Goal: Transaction & Acquisition: Purchase product/service

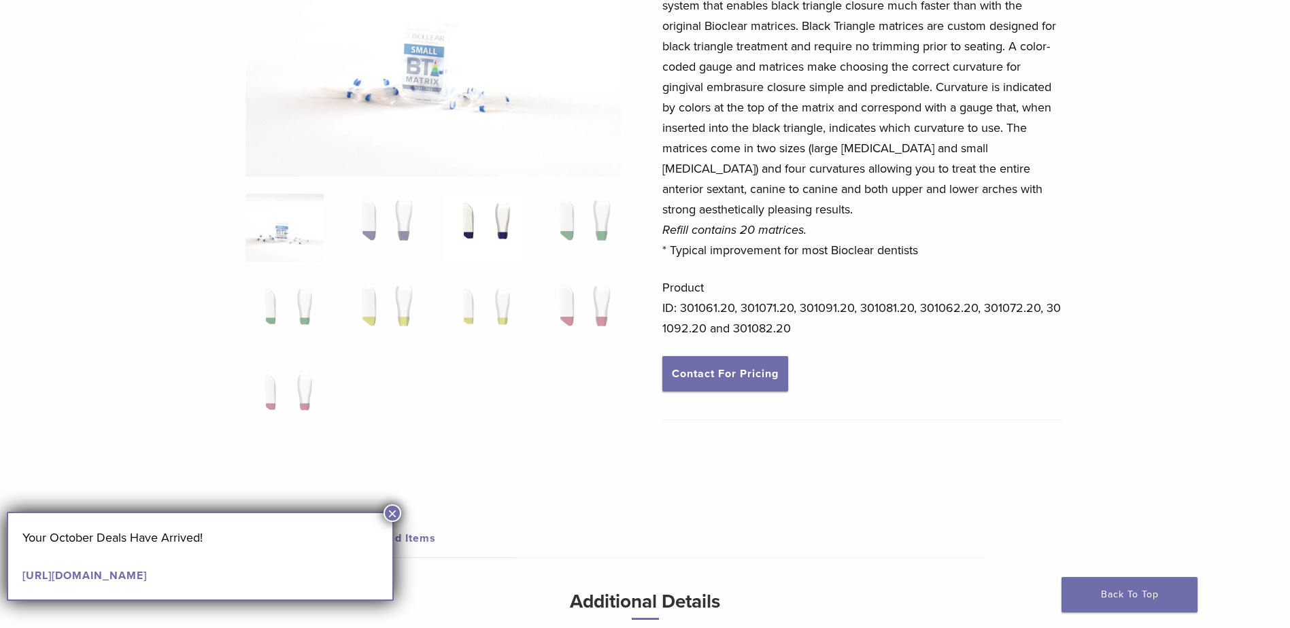
scroll to position [204, 0]
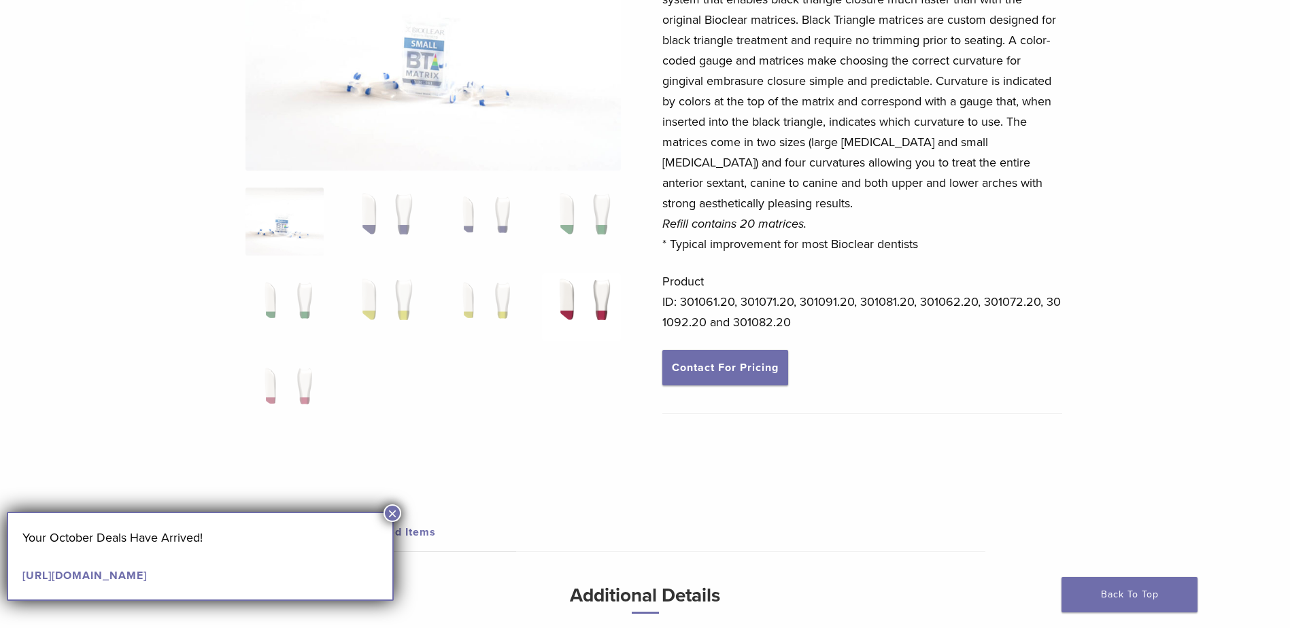
click at [585, 306] on img at bounding box center [581, 307] width 78 height 68
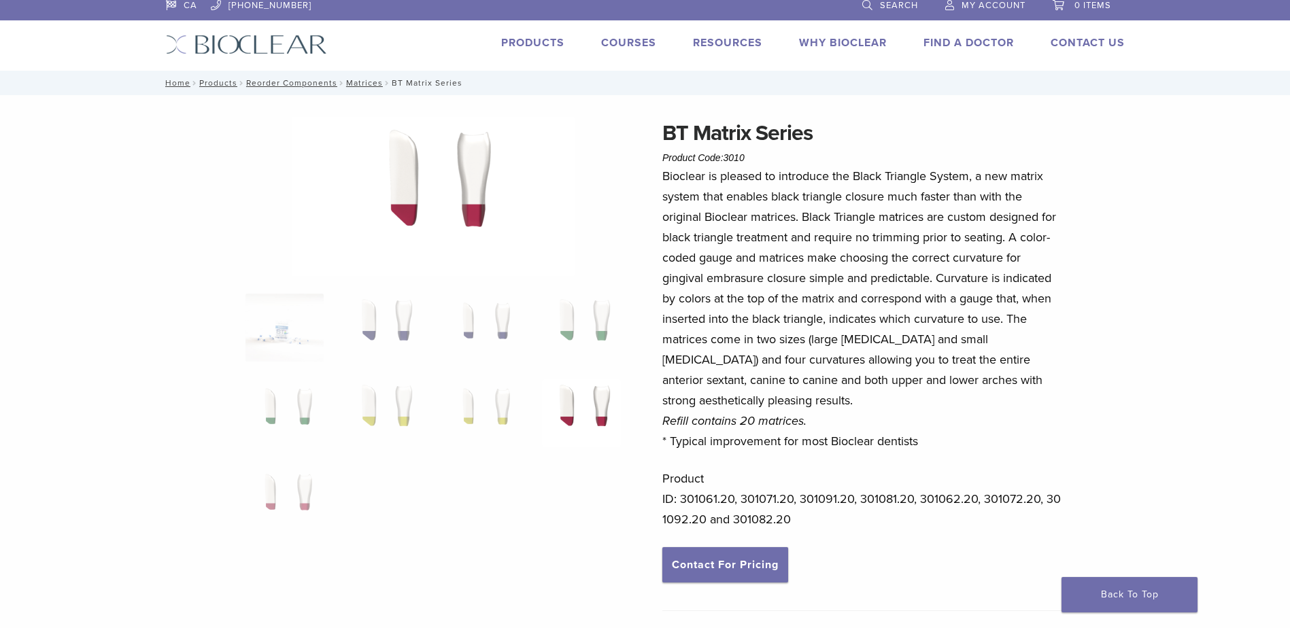
scroll to position [0, 0]
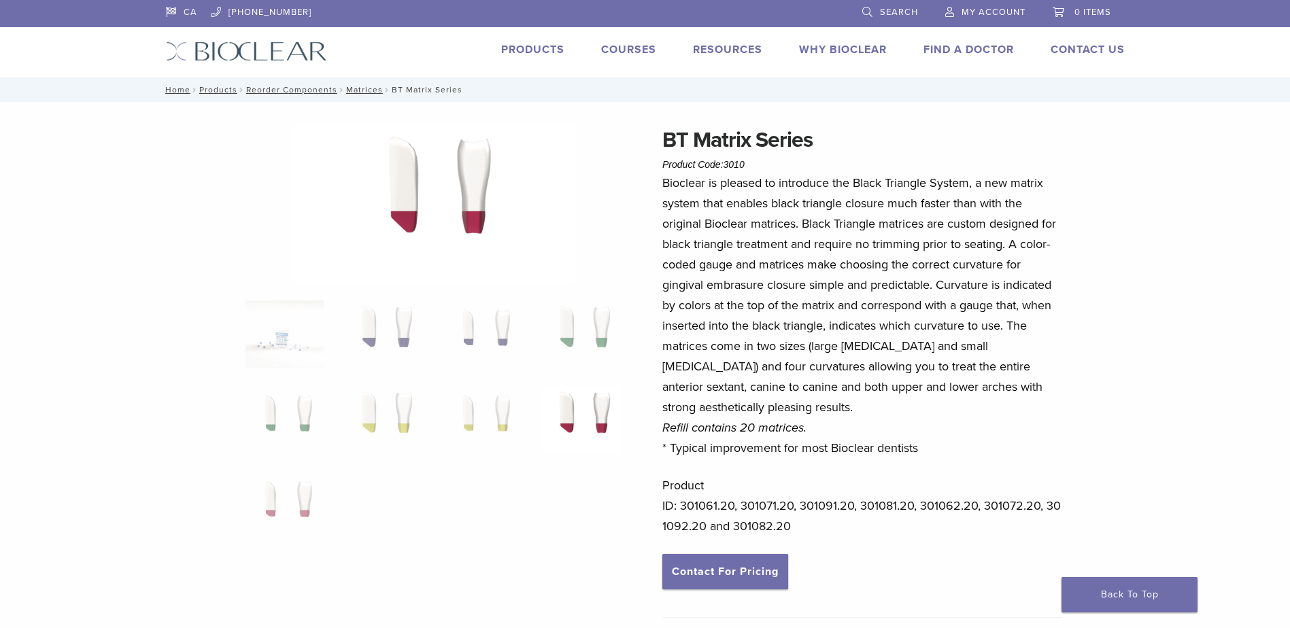
click at [528, 48] on link "Products" at bounding box center [532, 50] width 63 height 14
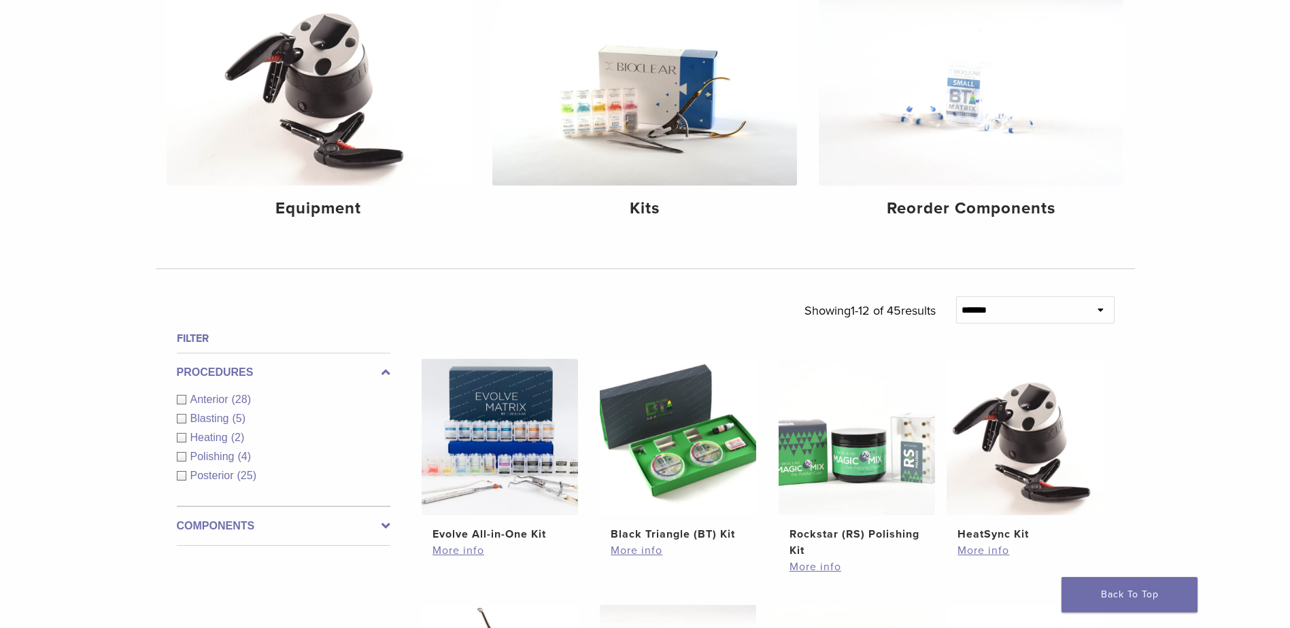
scroll to position [204, 0]
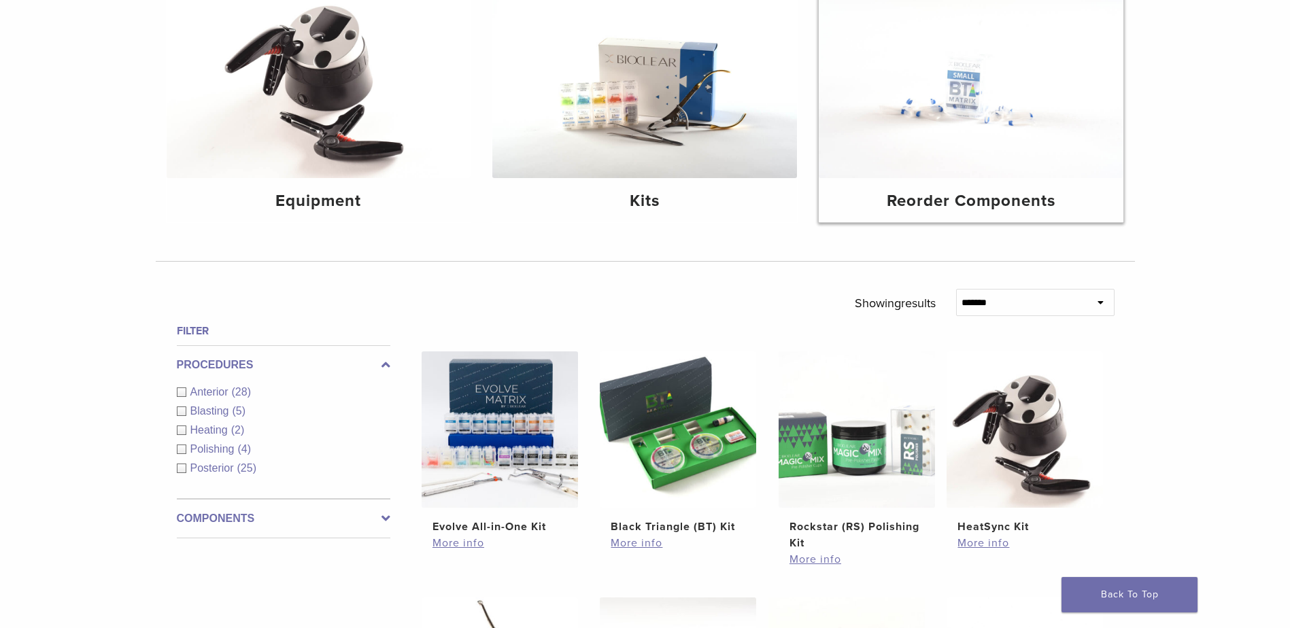
click at [898, 203] on h4 "Reorder Components" at bounding box center [970, 201] width 283 height 24
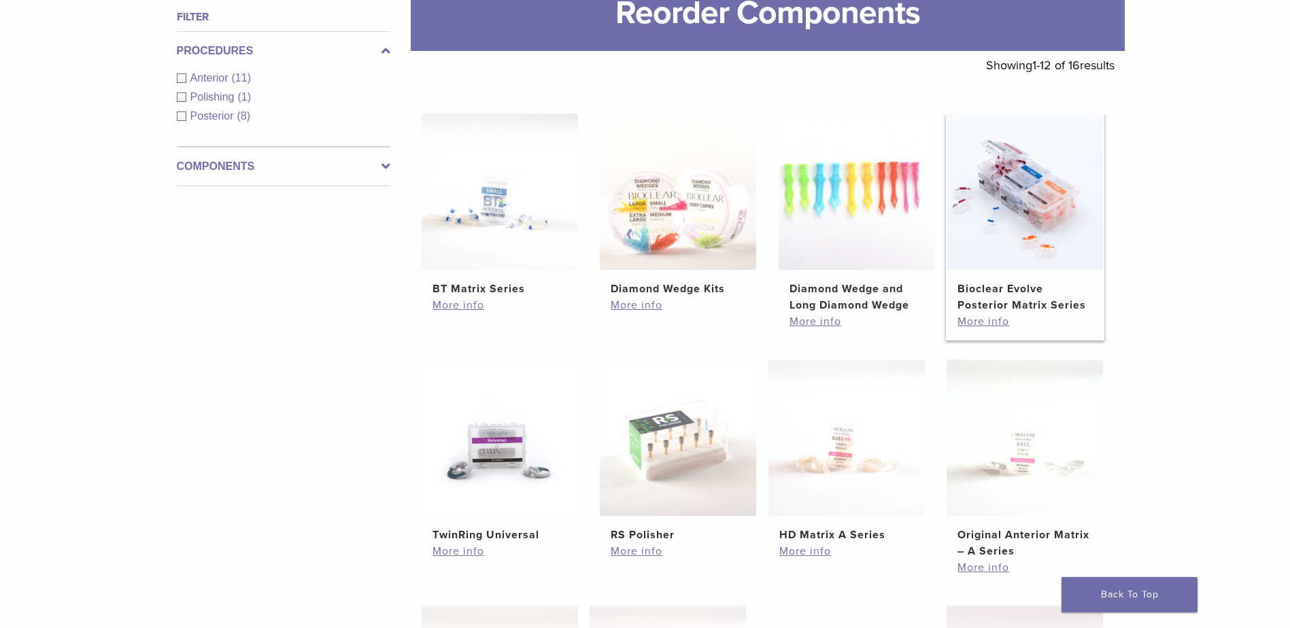
scroll to position [204, 0]
click at [445, 309] on link "More info" at bounding box center [499, 304] width 135 height 16
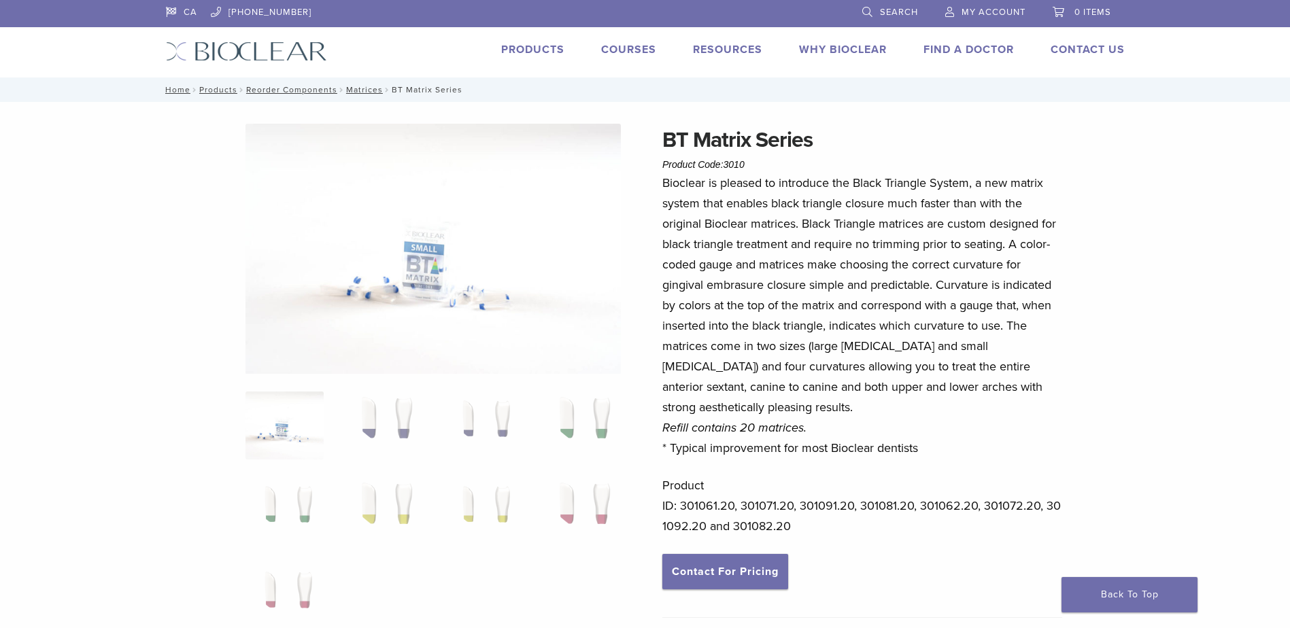
click at [832, 509] on p "Product ID: 301061.20, 301071.20, 301091.20, 301081.20, 301062.20, 301072.20, 3…" at bounding box center [862, 505] width 400 height 61
click at [837, 507] on p "Product ID: 301061.20, 301071.20, 301091.20, 301081.20, 301062.20, 301072.20, 3…" at bounding box center [862, 505] width 400 height 61
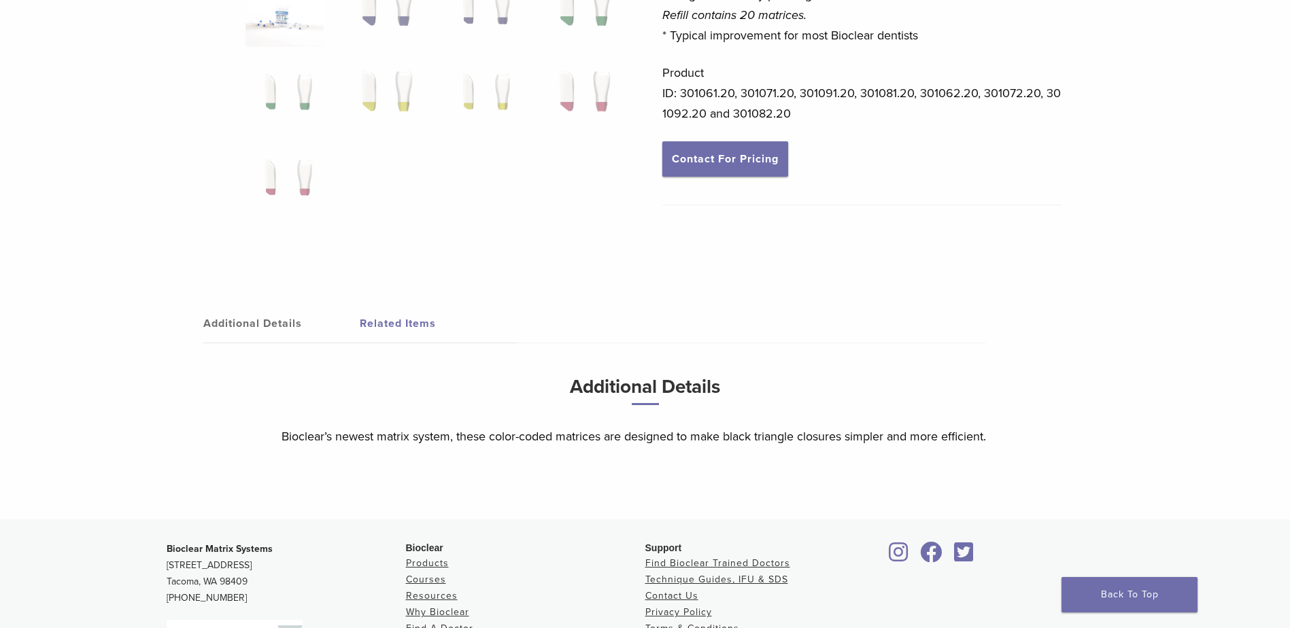
scroll to position [476, 0]
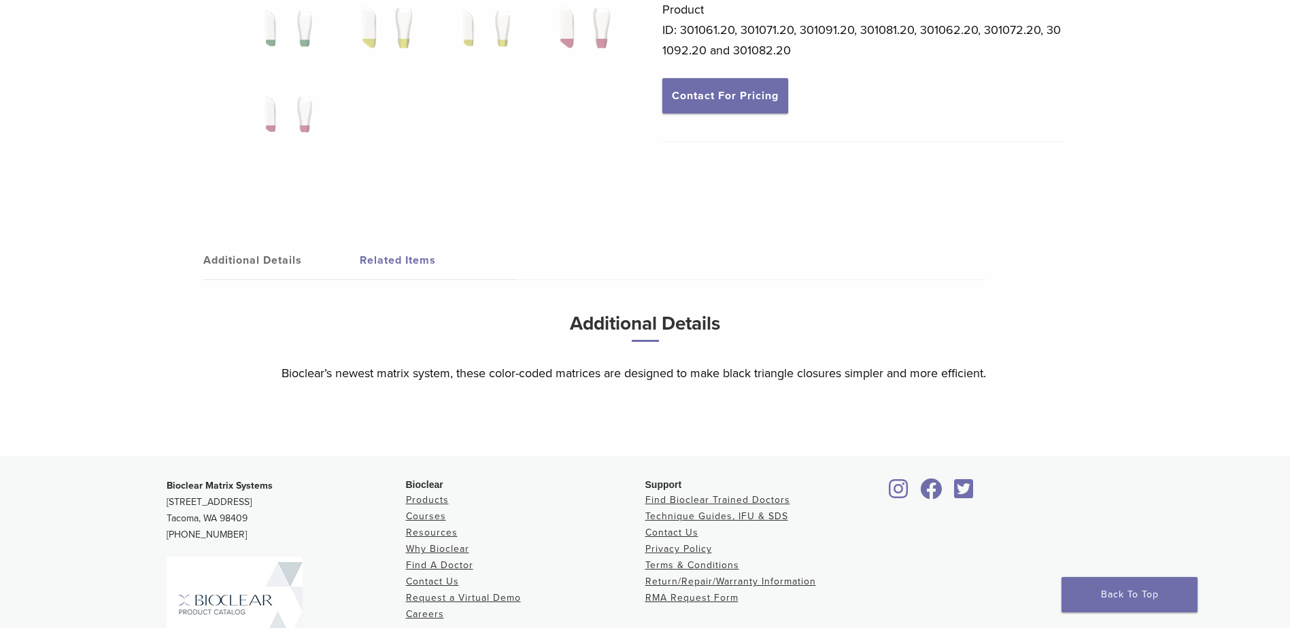
click at [382, 272] on link "Related Items" at bounding box center [438, 260] width 156 height 38
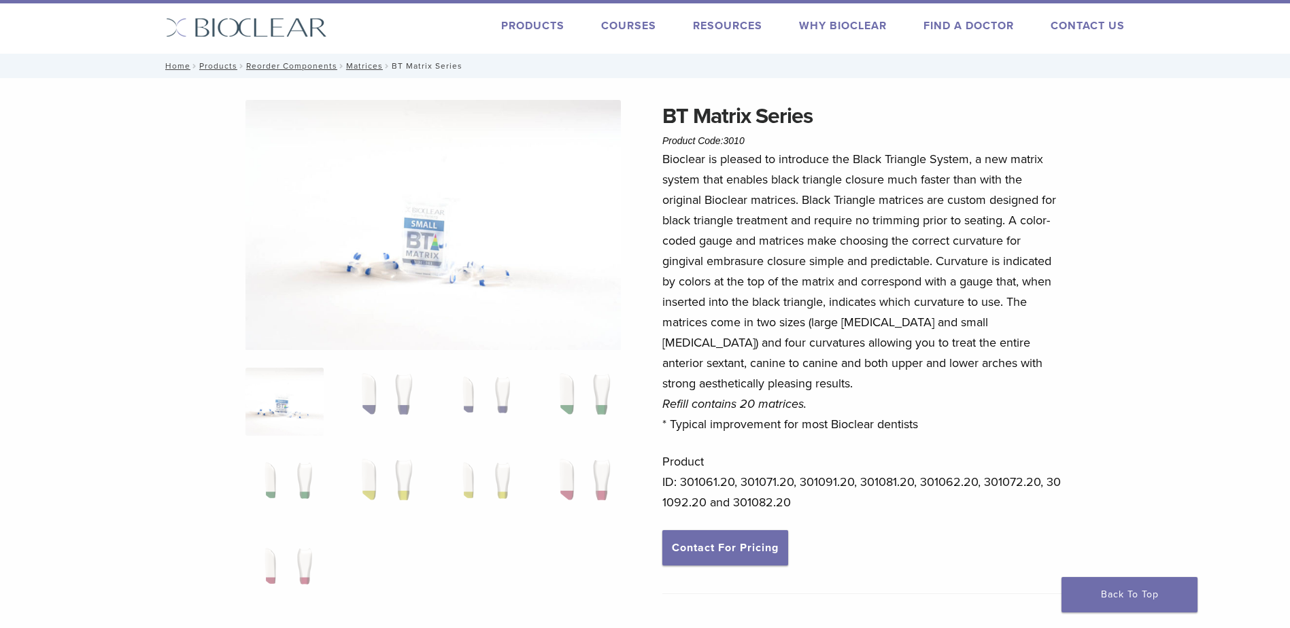
scroll to position [0, 0]
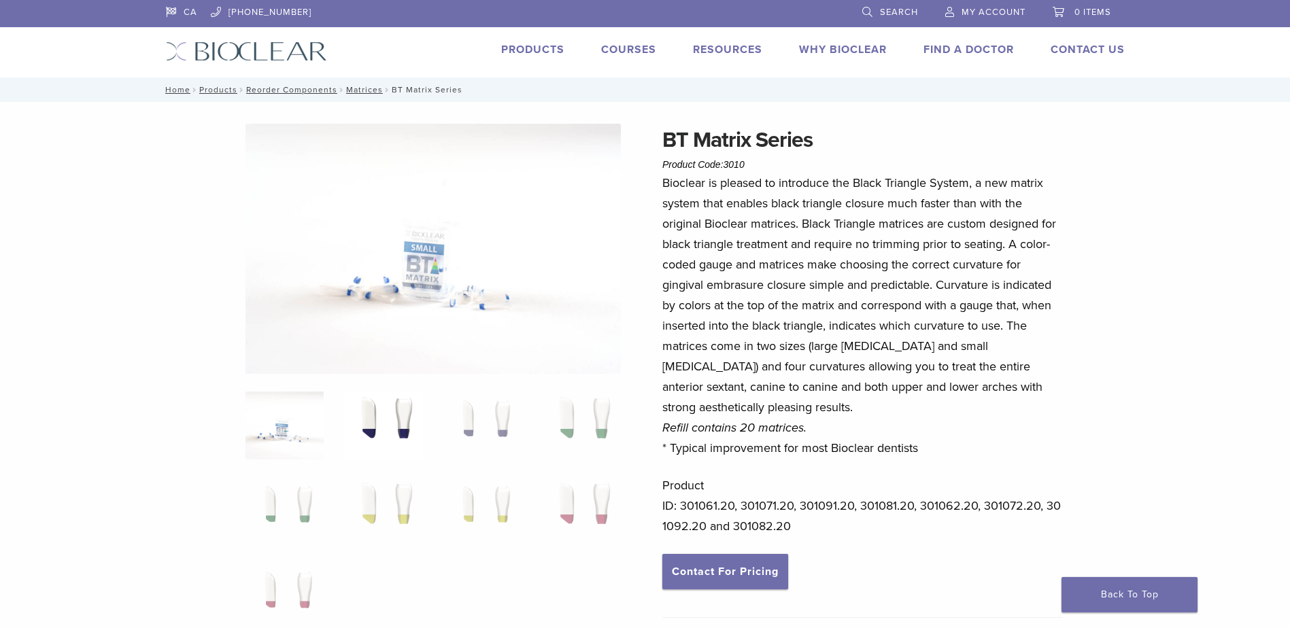
click at [372, 443] on img at bounding box center [383, 426] width 78 height 68
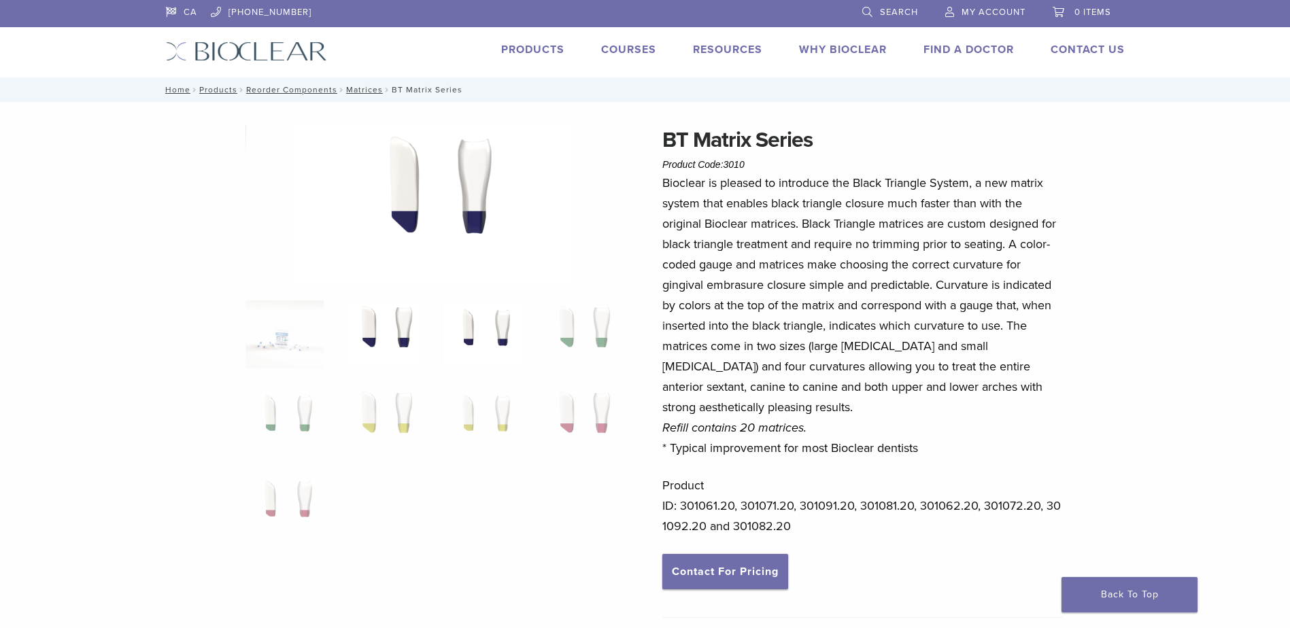
click at [490, 327] on img at bounding box center [482, 334] width 78 height 68
click at [582, 334] on img at bounding box center [581, 334] width 78 height 68
click at [582, 410] on img at bounding box center [581, 420] width 78 height 68
click at [491, 416] on img at bounding box center [482, 420] width 78 height 68
click at [389, 411] on img at bounding box center [383, 420] width 78 height 68
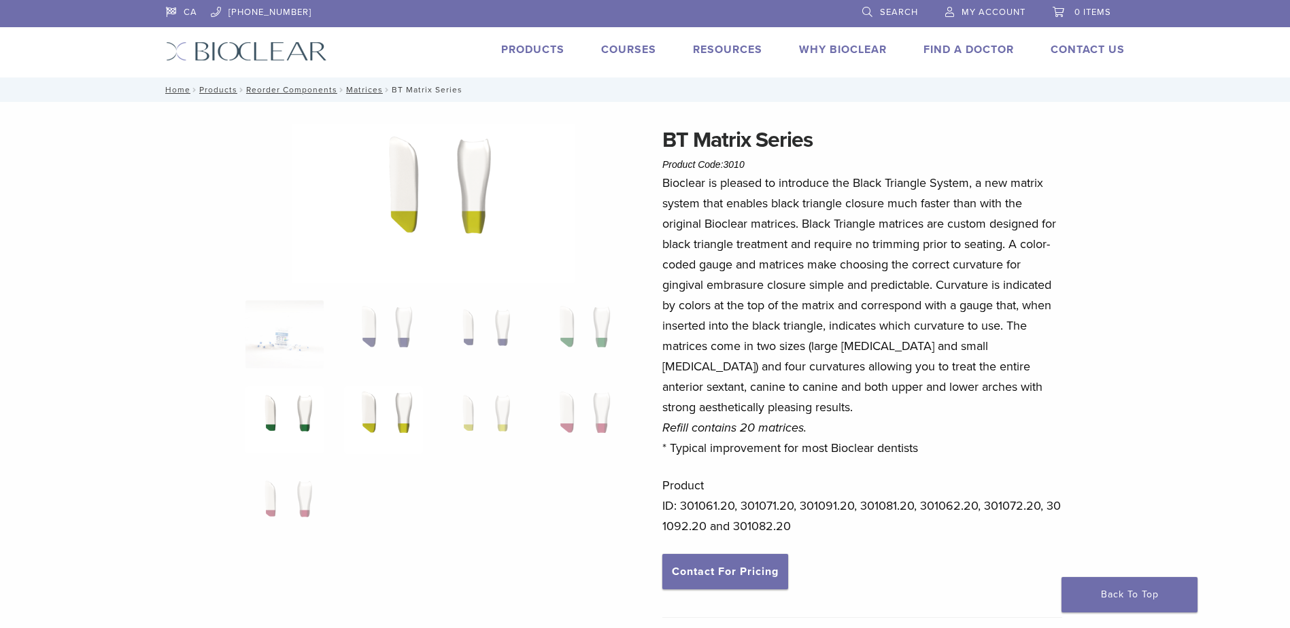
click at [280, 407] on img at bounding box center [284, 420] width 78 height 68
click at [832, 509] on p "Product ID: 301061.20, 301071.20, 301091.20, 301081.20, 301062.20, 301072.20, 3…" at bounding box center [862, 505] width 400 height 61
click at [891, 508] on p "Product ID: 301061.20, 301071.20, 301091.20, 301081.20, 301062.20, 301072.20, 3…" at bounding box center [862, 505] width 400 height 61
drag, startPoint x: 853, startPoint y: 505, endPoint x: 800, endPoint y: 504, distance: 53.7
click at [800, 504] on p "Product ID: 301061.20, 301071.20, 301091.20, 301081.20, 301062.20, 301072.20, 3…" at bounding box center [862, 505] width 400 height 61
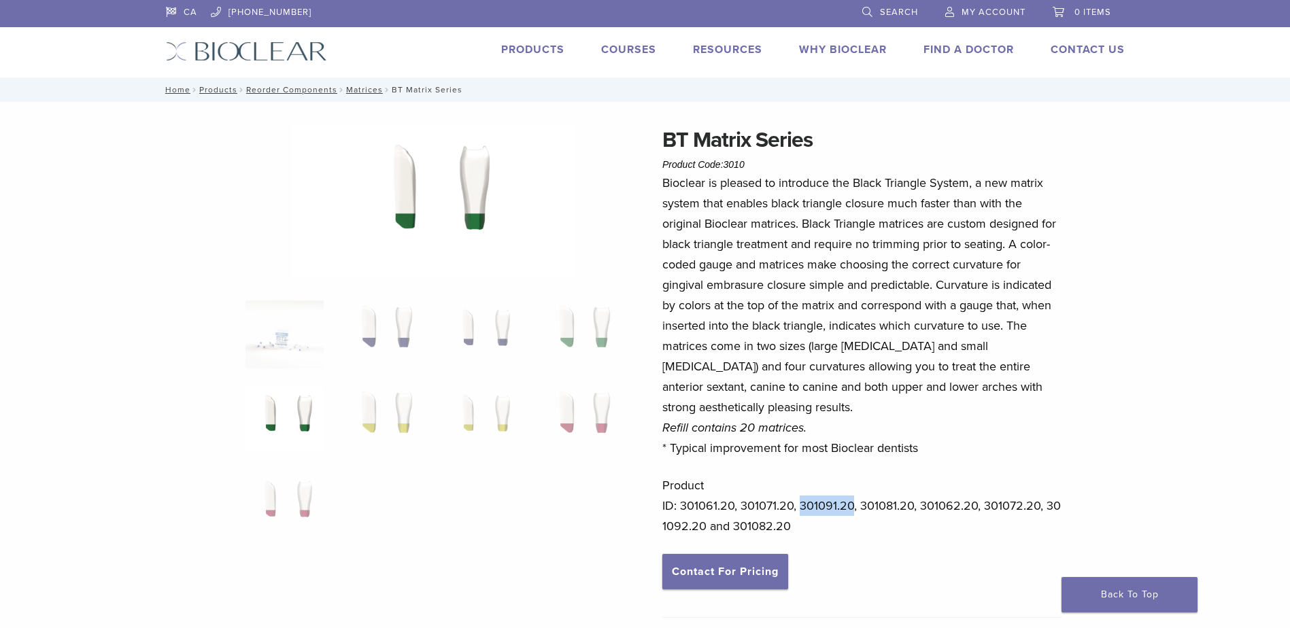
drag, startPoint x: 800, startPoint y: 504, endPoint x: 816, endPoint y: 497, distance: 17.7
click at [839, 503] on p "Product ID: 301061.20, 301071.20, 301091.20, 301081.20, 301062.20, 301072.20, 3…" at bounding box center [862, 505] width 400 height 61
drag, startPoint x: 853, startPoint y: 506, endPoint x: 799, endPoint y: 506, distance: 54.4
click at [799, 506] on p "Product ID: 301061.20, 301071.20, 301091.20, 301081.20, 301062.20, 301072.20, 3…" at bounding box center [862, 505] width 400 height 61
drag, startPoint x: 799, startPoint y: 506, endPoint x: 812, endPoint y: 505, distance: 13.7
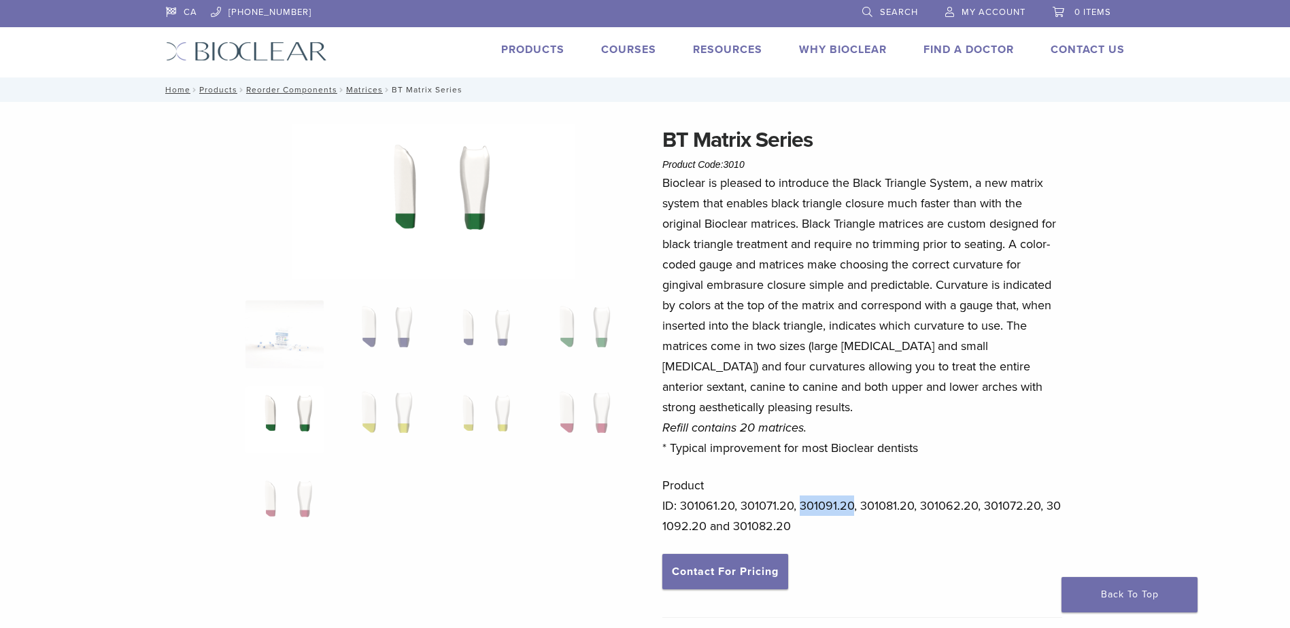
click at [839, 505] on p "Product ID: 301061.20, 301071.20, 301091.20, 301081.20, 301062.20, 301072.20, 3…" at bounding box center [862, 505] width 400 height 61
click at [823, 506] on p "Product ID: 301061.20, 301071.20, 301091.20, 301081.20, 301062.20, 301072.20, 3…" at bounding box center [862, 505] width 400 height 61
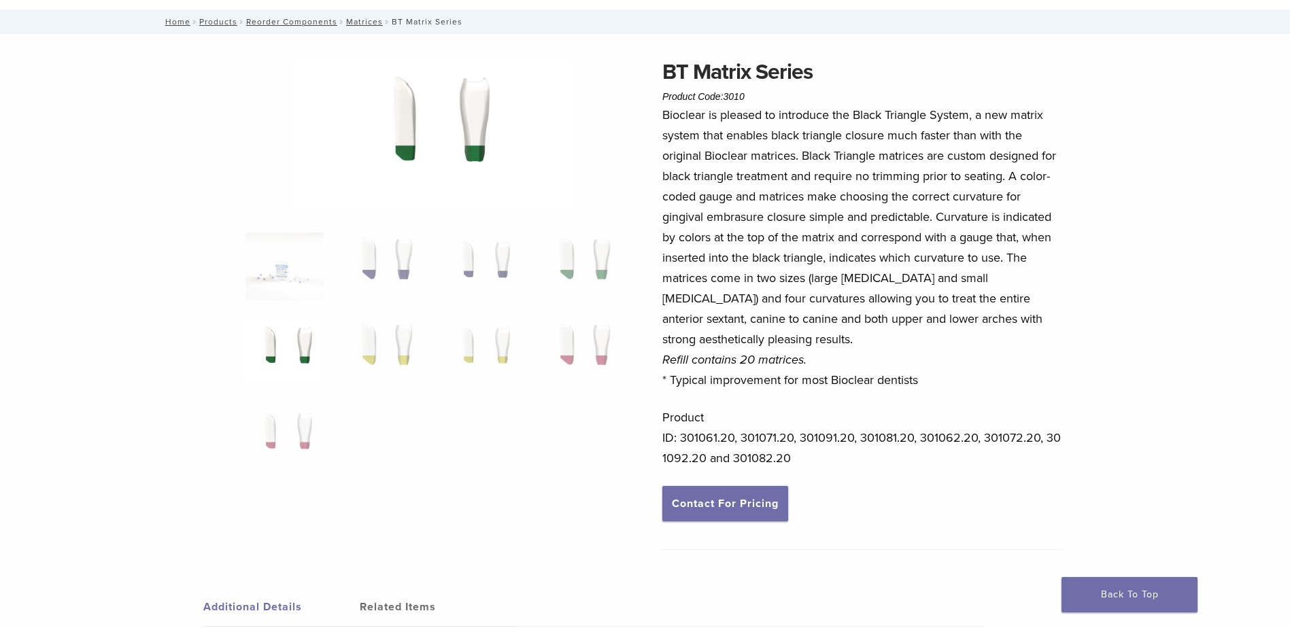
click at [893, 456] on p "Product ID: 301061.20, 301071.20, 301091.20, 301081.20, 301062.20, 301072.20, 3…" at bounding box center [862, 437] width 400 height 61
